Goal: Subscribe to service/newsletter

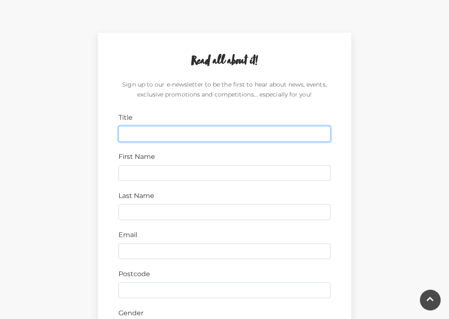
click at [146, 139] on input "Title" at bounding box center [225, 135] width 212 height 16
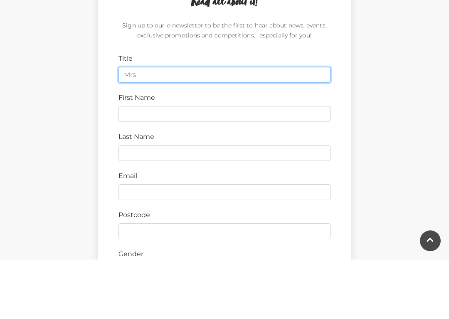
type input "Mrs"
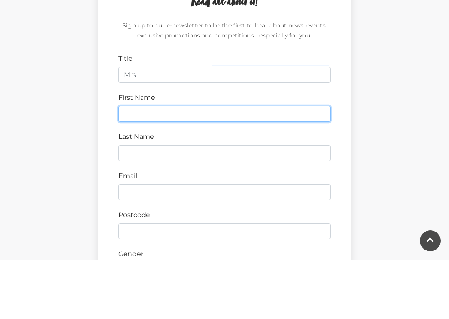
click at [148, 166] on input "First Name" at bounding box center [225, 174] width 212 height 16
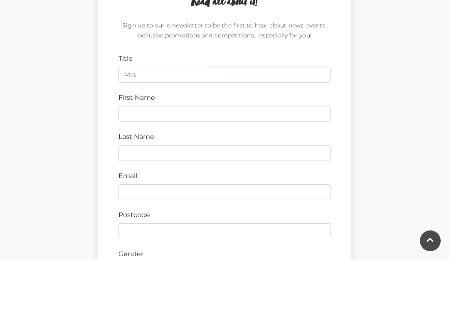
scroll to position [268, 0]
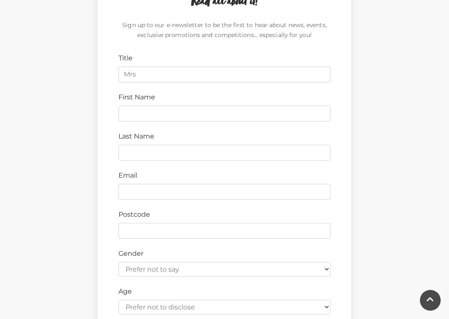
type input "karen.oconnor888@btinternet.com"
type input "O’Connor"
type input "RG22 4HE"
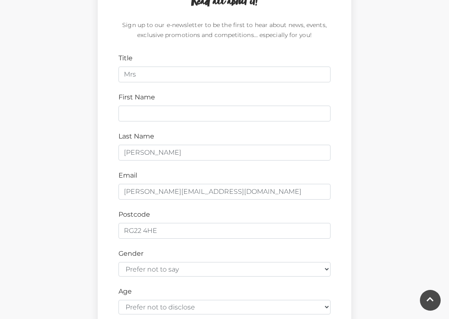
type input "Karen"
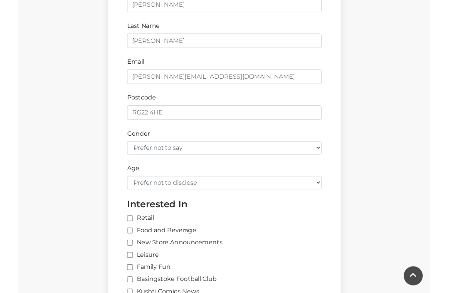
scroll to position [375, 0]
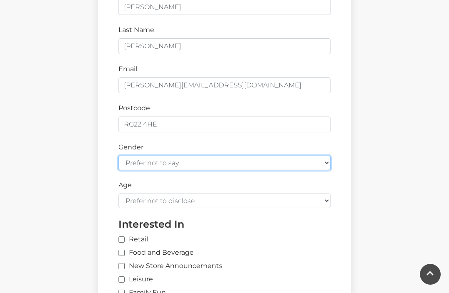
click at [329, 161] on select "Prefer not to say Female Male" at bounding box center [225, 163] width 212 height 15
select select "female"
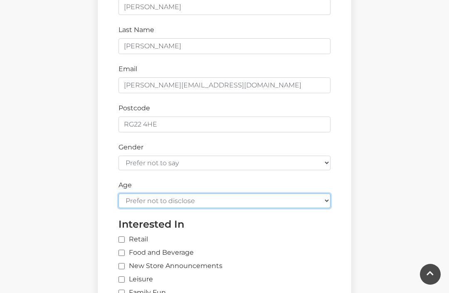
click at [327, 200] on select "Prefer not to disclose Under 18 18-24 25-34 35-44 45-54 55-64 65+" at bounding box center [225, 201] width 212 height 15
select select "65+"
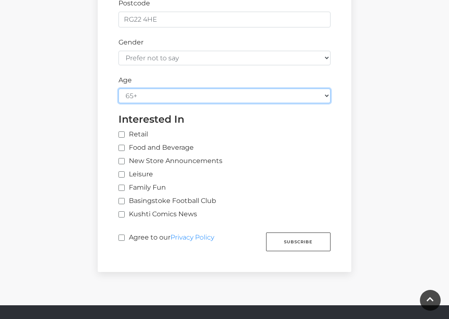
scroll to position [481, 0]
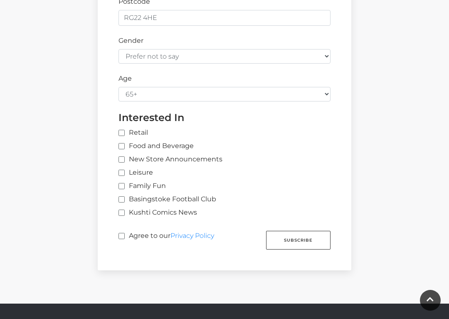
click at [124, 131] on input "Retail" at bounding box center [231, 133] width 225 height 5
checkbox input "true"
click at [126, 143] on label "Food and Beverage" at bounding box center [156, 146] width 75 height 10
click at [124, 144] on input "Food and Beverage" at bounding box center [121, 146] width 5 height 5
checkbox input "true"
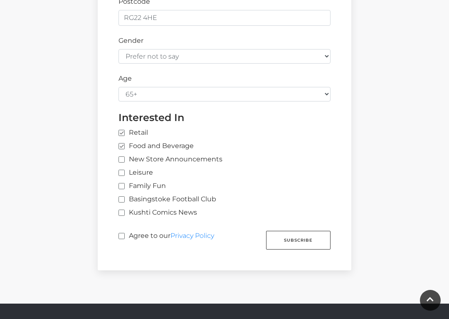
click at [121, 237] on label "Agree to our Privacy Policy" at bounding box center [167, 238] width 96 height 15
click at [121, 237] on input "Agree to our Privacy Policy" at bounding box center [121, 236] width 5 height 5
checkbox input "true"
click at [124, 157] on input "New Store Announcements" at bounding box center [121, 159] width 5 height 5
checkbox input "true"
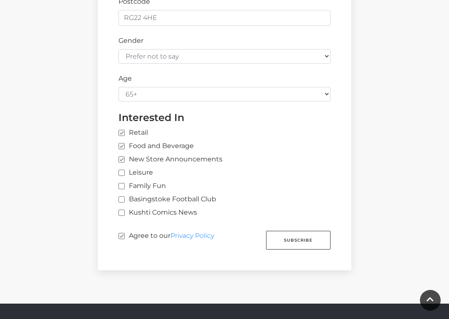
click at [304, 237] on button "Subscribe" at bounding box center [298, 240] width 65 height 19
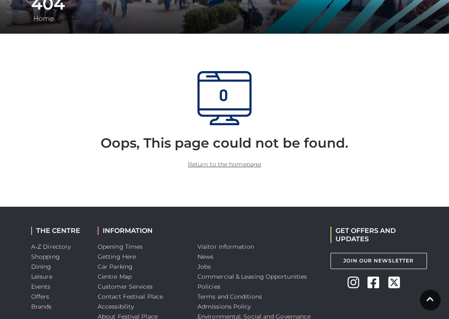
scroll to position [175, 0]
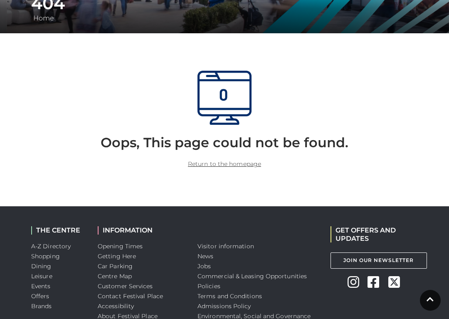
click at [233, 160] on link "Return to the homepage" at bounding box center [224, 163] width 73 height 7
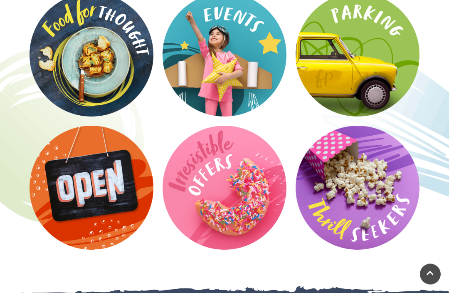
scroll to position [1285, 0]
click at [0, 0] on video at bounding box center [0, 0] width 0 height 0
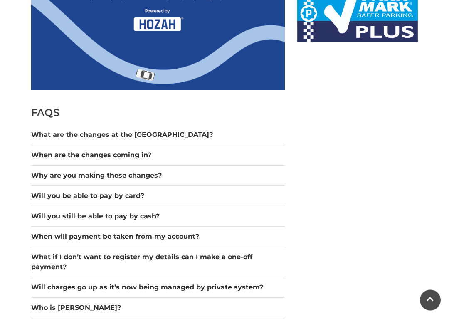
scroll to position [567, 0]
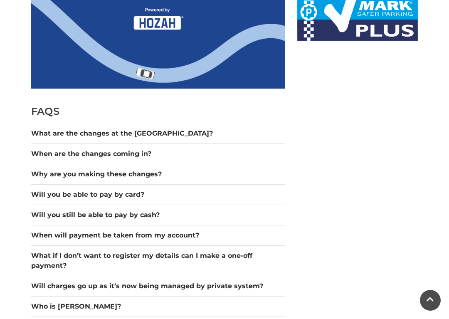
click at [96, 198] on button "Will you be able to pay by card?" at bounding box center [158, 195] width 254 height 10
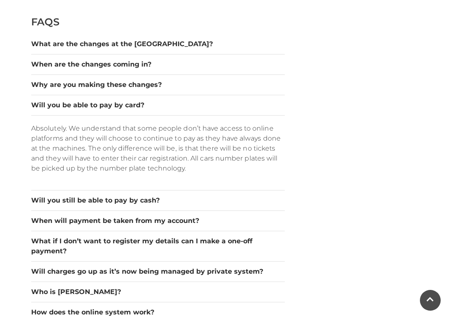
scroll to position [657, 0]
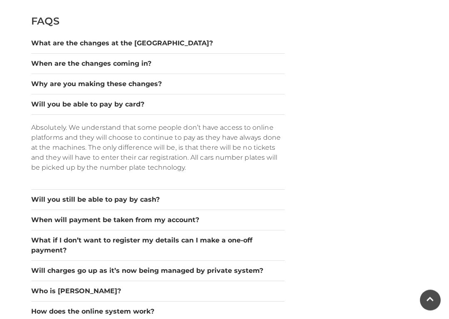
click at [127, 203] on button "Will you still be able to pay by cash?" at bounding box center [158, 200] width 254 height 10
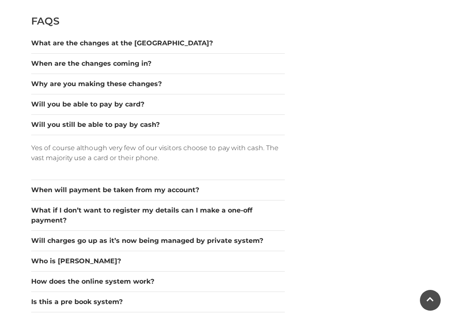
click at [176, 194] on button "When will payment be taken from my account?" at bounding box center [158, 190] width 254 height 10
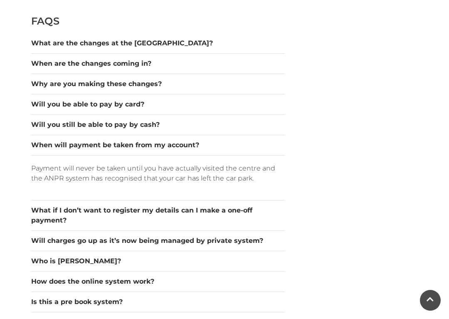
click at [233, 209] on button "What if I don’t want to register my details can I make a one-off payment?" at bounding box center [158, 216] width 254 height 20
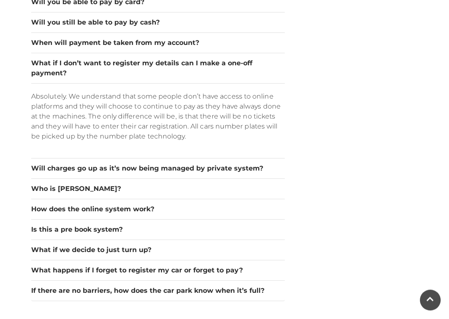
scroll to position [760, 0]
click at [84, 187] on button "Who is Hozah?" at bounding box center [158, 189] width 254 height 10
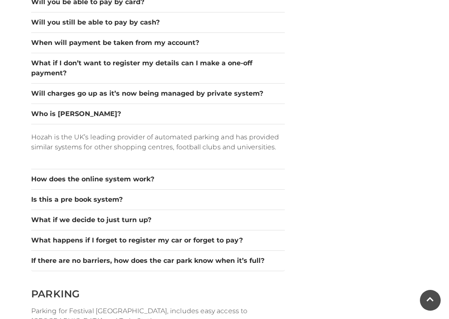
click at [130, 178] on button "How does the online system work?" at bounding box center [158, 179] width 254 height 10
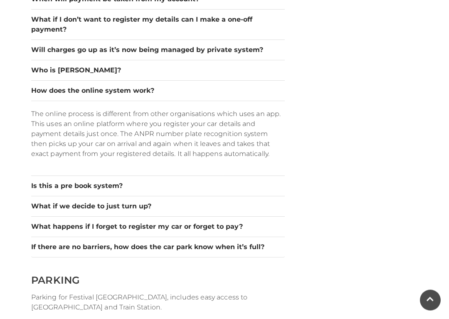
scroll to position [804, 0]
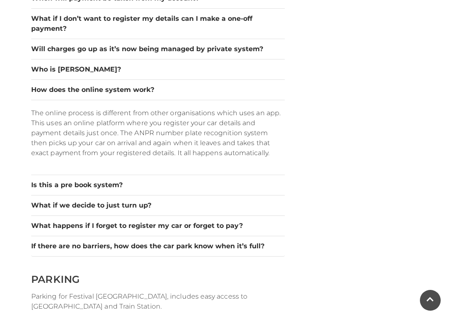
click at [107, 187] on button "Is this a pre book system?" at bounding box center [158, 185] width 254 height 10
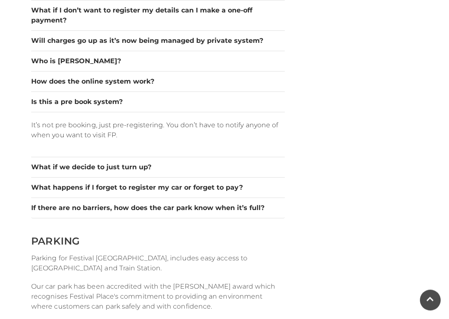
click at [132, 166] on button "What if we decide to just turn up?" at bounding box center [158, 168] width 254 height 10
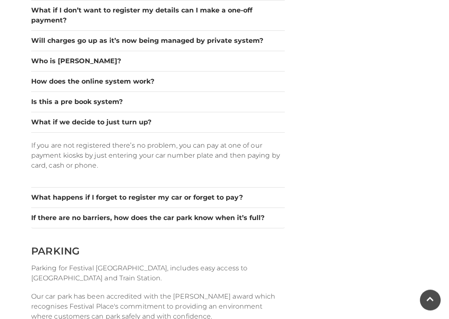
scroll to position [813, 0]
click at [214, 200] on button "What happens if I forget to register my car or forget to pay?" at bounding box center [158, 198] width 254 height 10
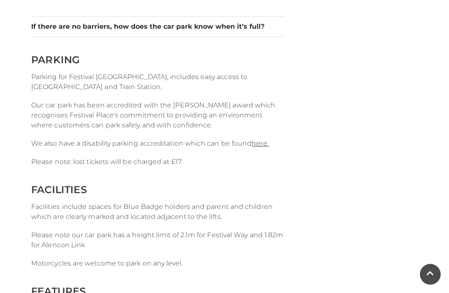
scroll to position [1032, 0]
